Goal: Task Accomplishment & Management: Use online tool/utility

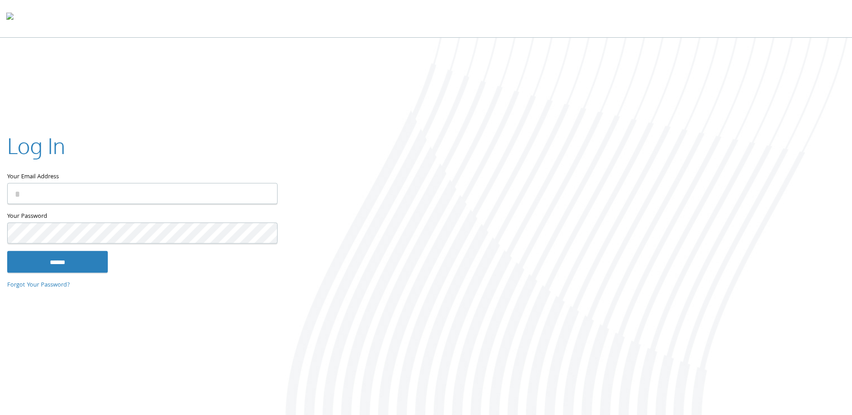
click at [102, 202] on input "Your Email Address" at bounding box center [142, 193] width 270 height 21
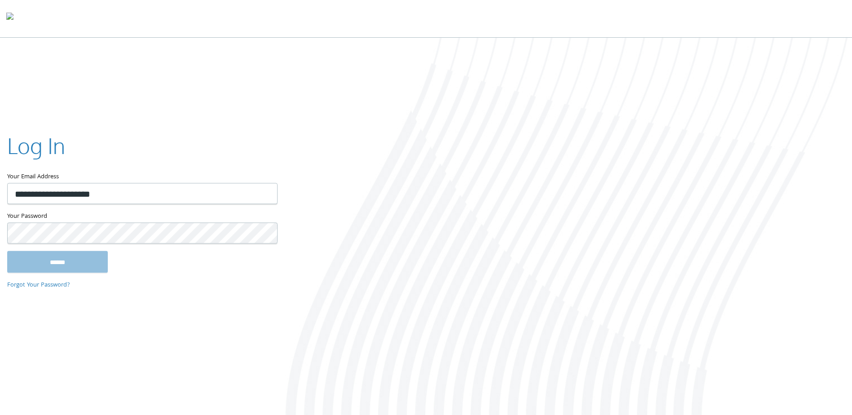
type input "**********"
click at [72, 261] on input "******" at bounding box center [57, 262] width 101 height 22
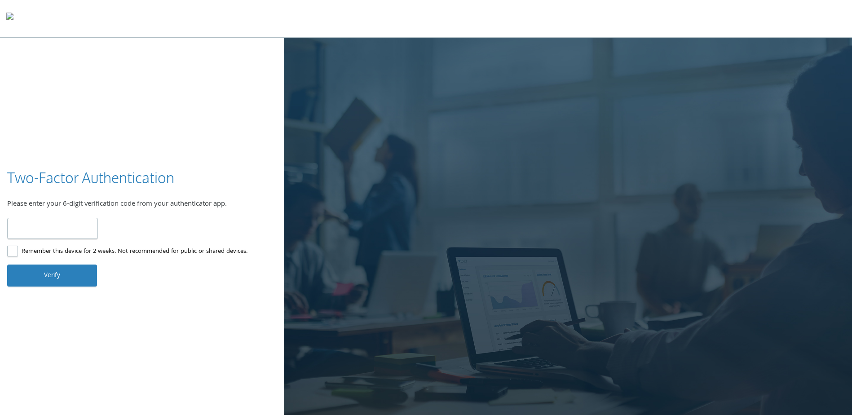
type input "******"
